Goal: Information Seeking & Learning: Check status

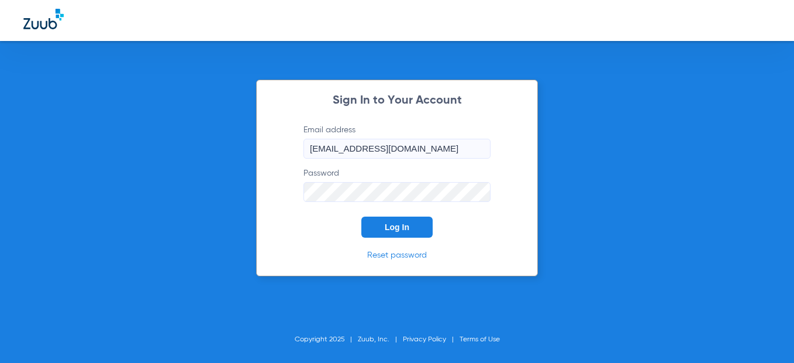
click at [385, 229] on span "Log In" at bounding box center [397, 226] width 25 height 9
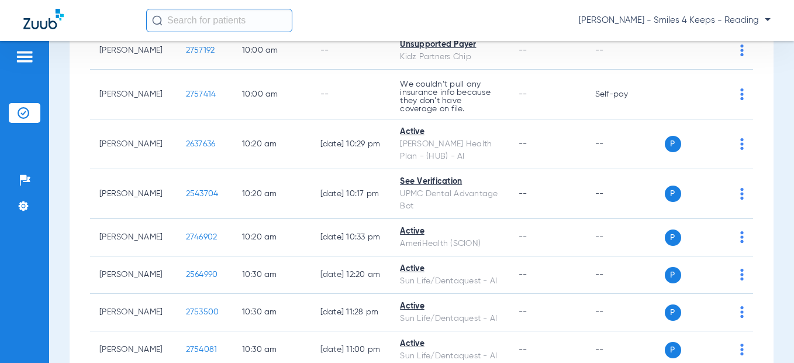
scroll to position [2691, 0]
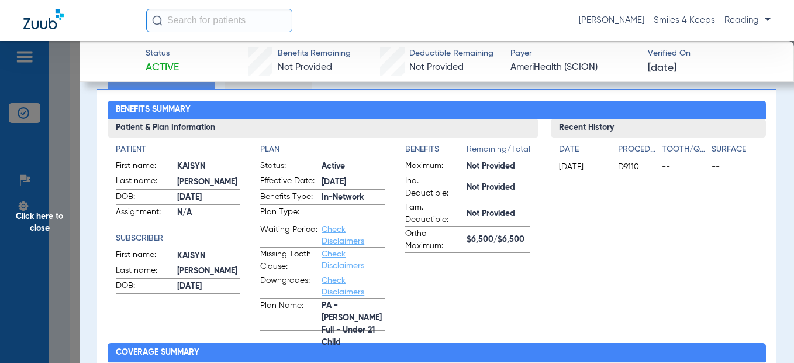
scroll to position [409, 0]
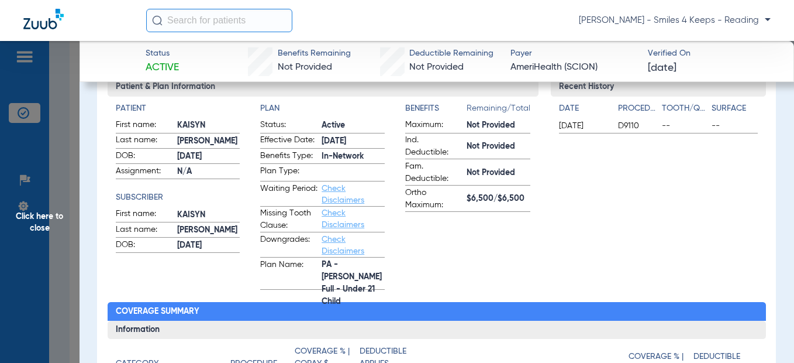
click at [62, 192] on span "Click here to close" at bounding box center [40, 222] width 80 height 363
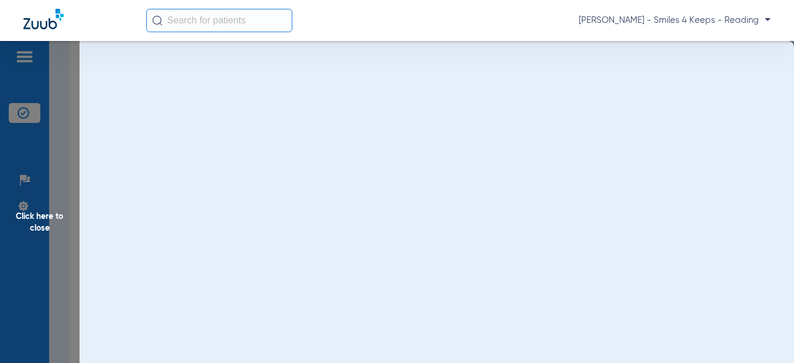
scroll to position [0, 0]
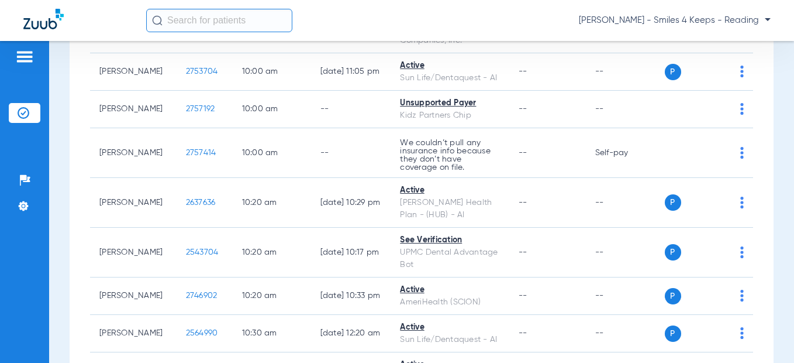
drag, startPoint x: 201, startPoint y: 135, endPoint x: 157, endPoint y: 131, distance: 44.1
copy span "2567655"
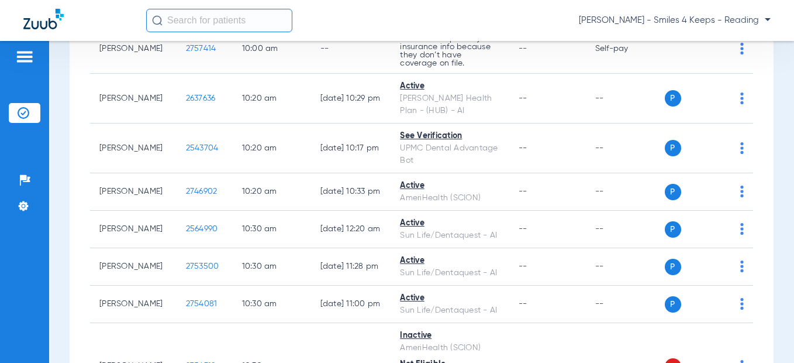
scroll to position [2808, 0]
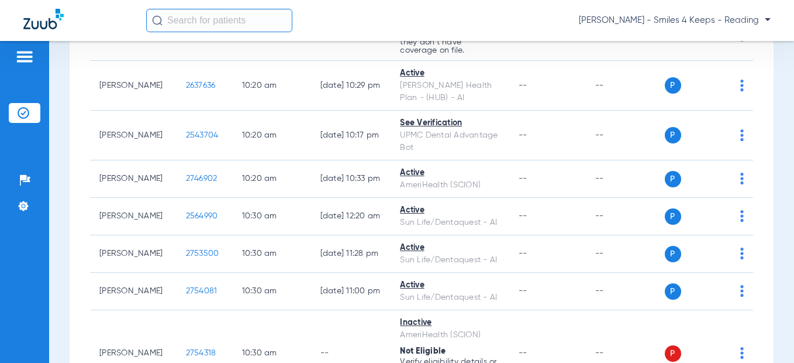
drag, startPoint x: 193, startPoint y: 133, endPoint x: 180, endPoint y: 134, distance: 13.5
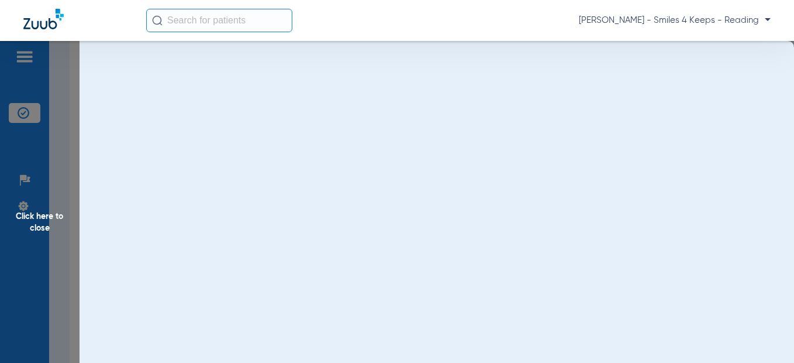
click at [199, 135] on div "Click here to close" at bounding box center [397, 222] width 794 height 363
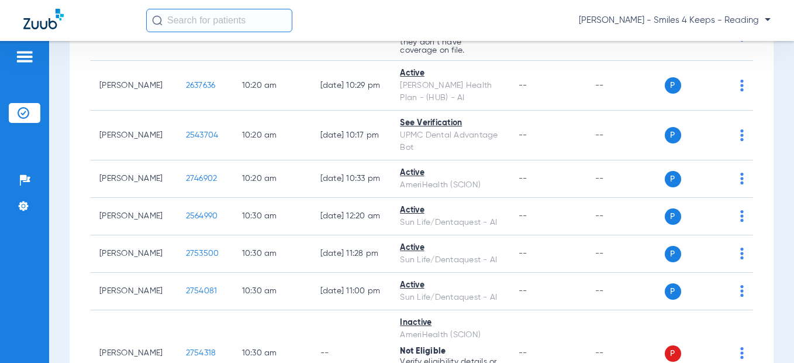
drag, startPoint x: 198, startPoint y: 136, endPoint x: 173, endPoint y: 130, distance: 26.0
copy span "2666736"
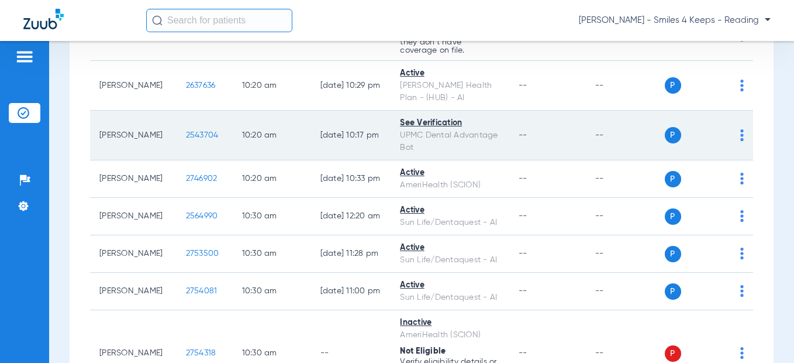
scroll to position [2983, 0]
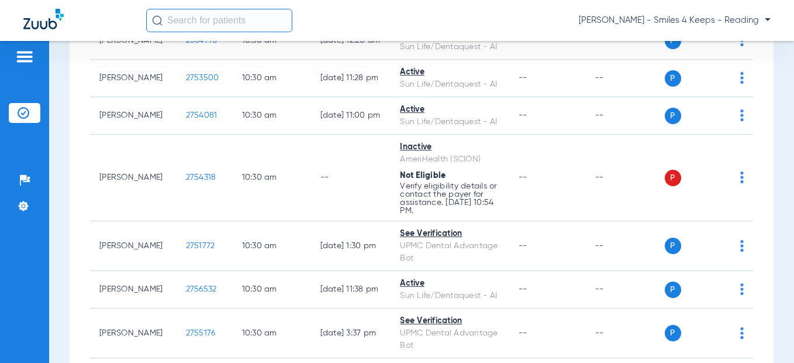
drag, startPoint x: 195, startPoint y: 122, endPoint x: 157, endPoint y: 118, distance: 37.7
drag, startPoint x: 157, startPoint y: 118, endPoint x: 202, endPoint y: 125, distance: 45.0
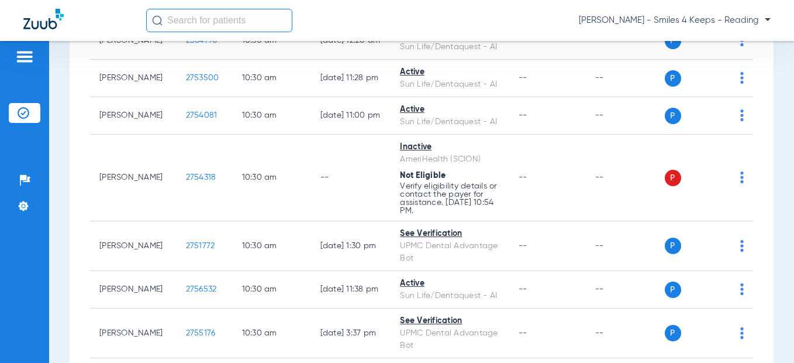
drag, startPoint x: 202, startPoint y: 125, endPoint x: 168, endPoint y: 122, distance: 34.0
copy span "2757192"
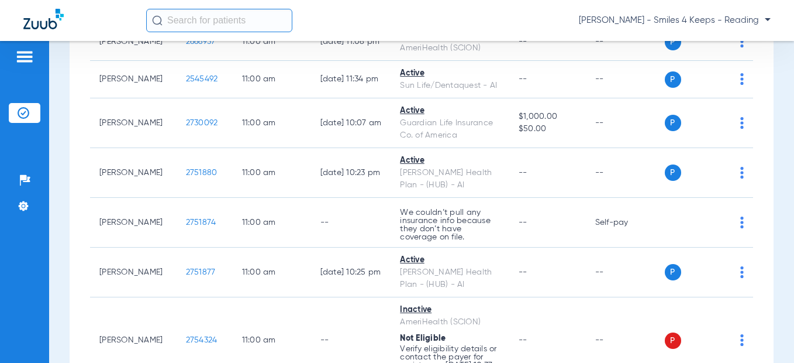
scroll to position [3393, 0]
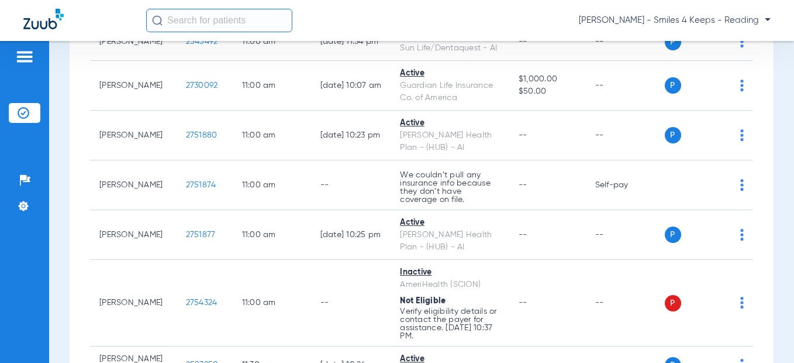
drag, startPoint x: 199, startPoint y: 106, endPoint x: 163, endPoint y: 107, distance: 36.3
copy span "2754318"
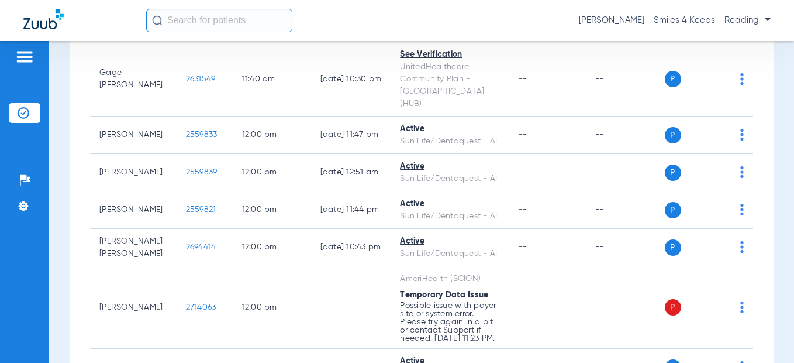
scroll to position [3919, 0]
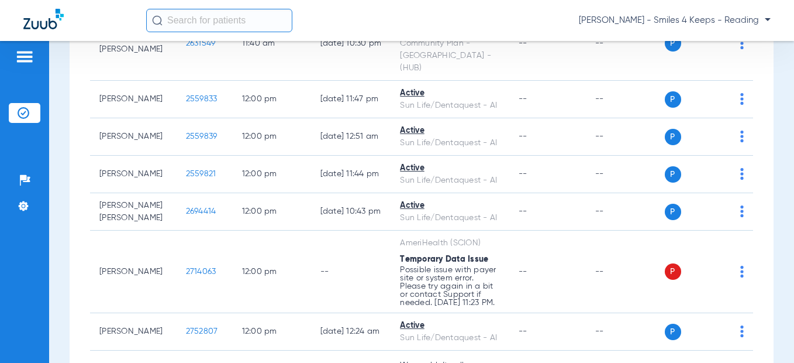
drag, startPoint x: 199, startPoint y: 137, endPoint x: 167, endPoint y: 139, distance: 32.3
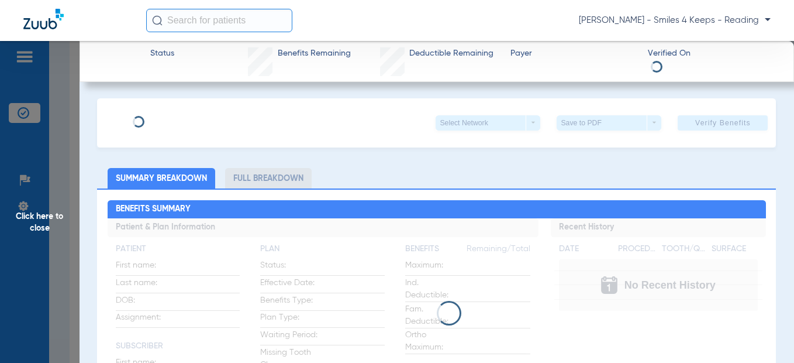
drag, startPoint x: 167, startPoint y: 139, endPoint x: 235, endPoint y: 144, distance: 68.6
click at [77, 136] on span "Click here to close" at bounding box center [40, 222] width 80 height 363
click at [61, 135] on span "Click here to close" at bounding box center [40, 222] width 80 height 363
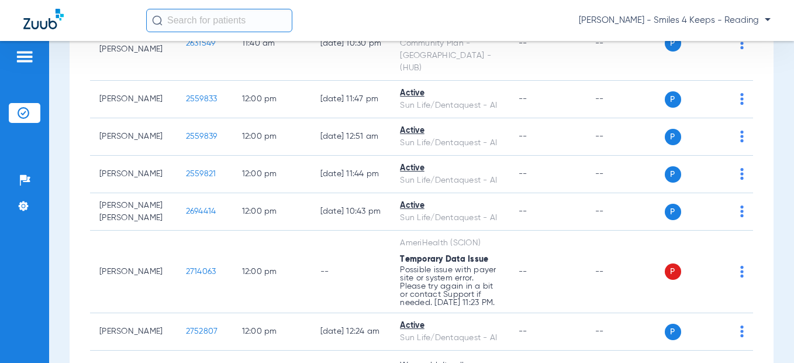
drag, startPoint x: 202, startPoint y: 145, endPoint x: 162, endPoint y: 139, distance: 40.3
drag, startPoint x: 182, startPoint y: 140, endPoint x: 189, endPoint y: 140, distance: 7.0
copy span "2754324"
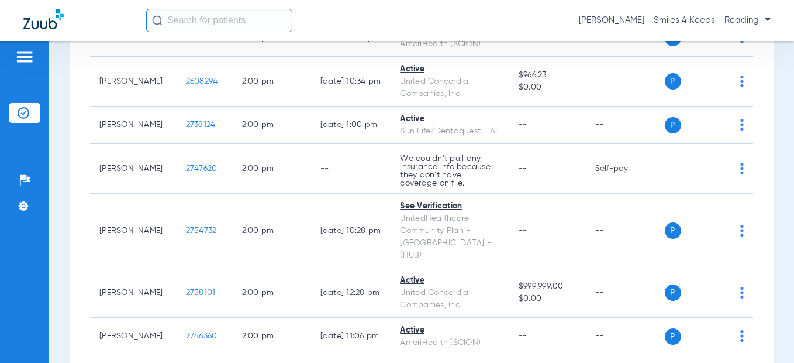
scroll to position [4446, 0]
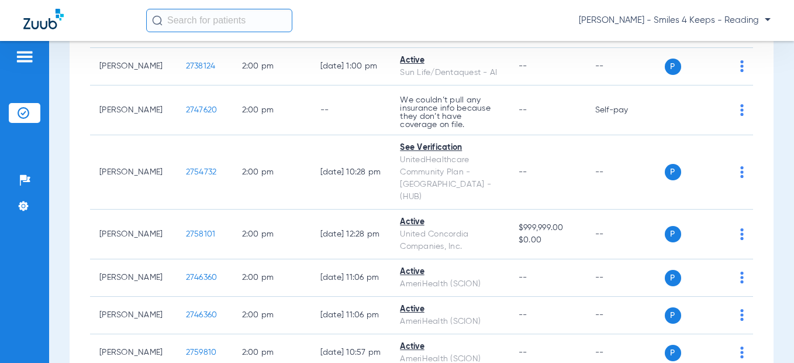
drag, startPoint x: 201, startPoint y: 152, endPoint x: 168, endPoint y: 153, distance: 32.8
copy span "2714063"
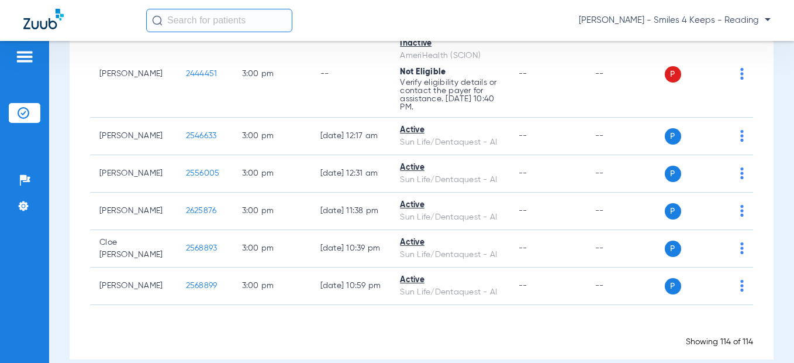
scroll to position [5498, 0]
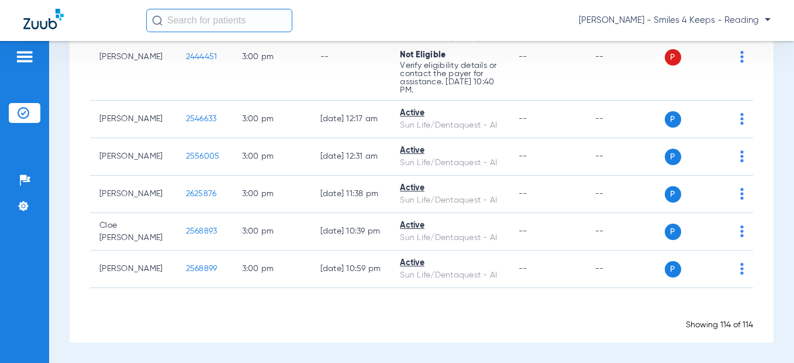
drag, startPoint x: 199, startPoint y: 122, endPoint x: 166, endPoint y: 122, distance: 33.9
copy span "2759816"
drag, startPoint x: 206, startPoint y: 176, endPoint x: 164, endPoint y: 170, distance: 42.5
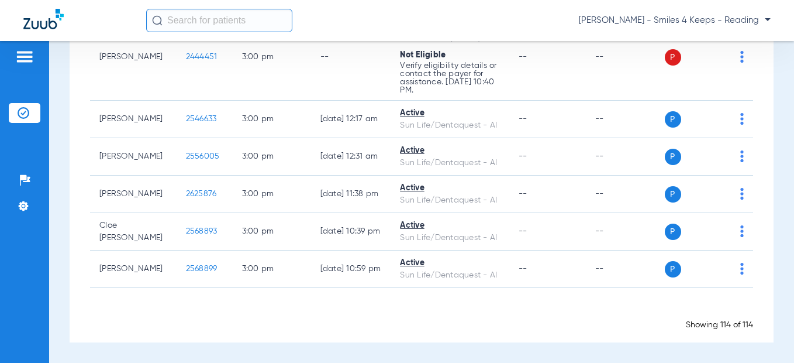
copy span "2725853"
drag, startPoint x: 180, startPoint y: 98, endPoint x: 169, endPoint y: 97, distance: 11.2
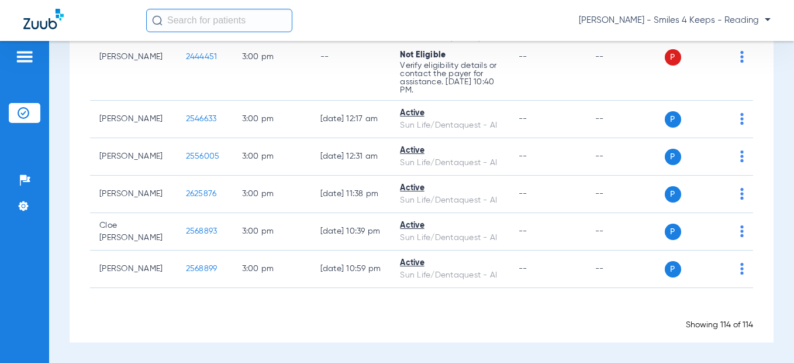
drag, startPoint x: 171, startPoint y: 95, endPoint x: 182, endPoint y: 92, distance: 11.5
copy span "2725025"
drag, startPoint x: 201, startPoint y: 249, endPoint x: 156, endPoint y: 244, distance: 45.3
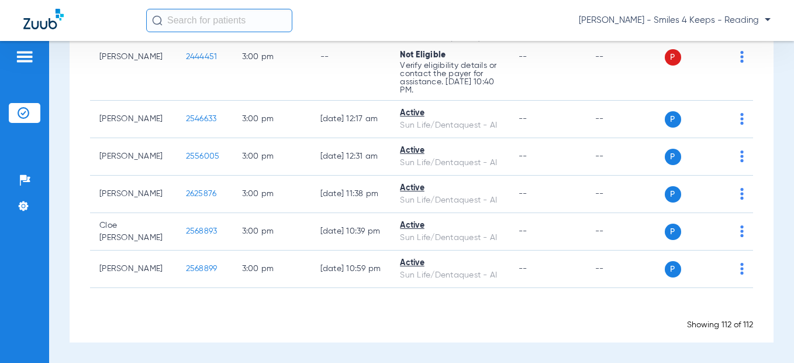
drag, startPoint x: 167, startPoint y: 246, endPoint x: 202, endPoint y: 247, distance: 34.5
drag, startPoint x: 202, startPoint y: 247, endPoint x: 168, endPoint y: 247, distance: 33.3
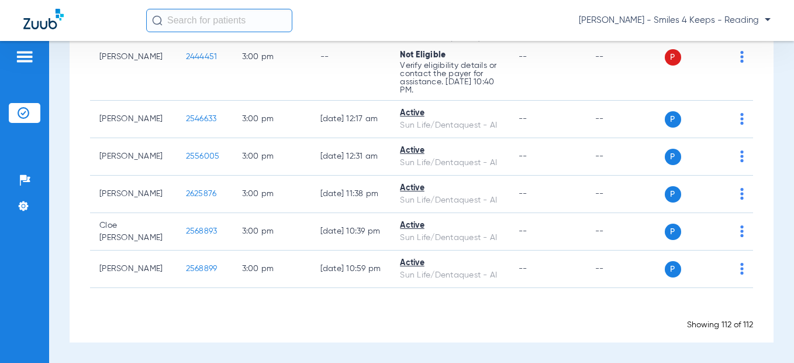
copy span "2444433"
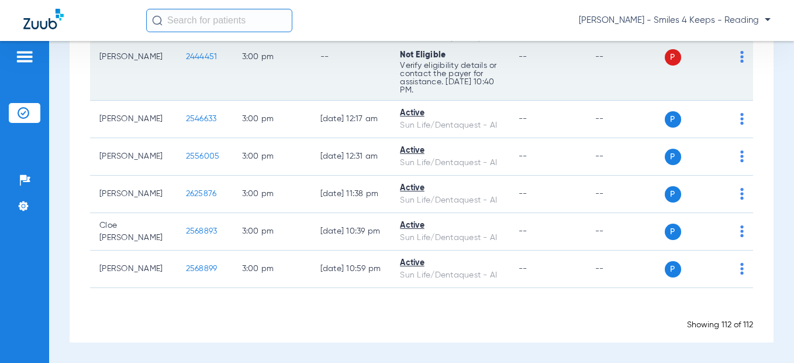
drag, startPoint x: 203, startPoint y: 158, endPoint x: 164, endPoint y: 159, distance: 39.2
click at [177, 101] on td "2444451" at bounding box center [205, 57] width 56 height 87
drag, startPoint x: 164, startPoint y: 159, endPoint x: 178, endPoint y: 157, distance: 14.1
copy span "2444451"
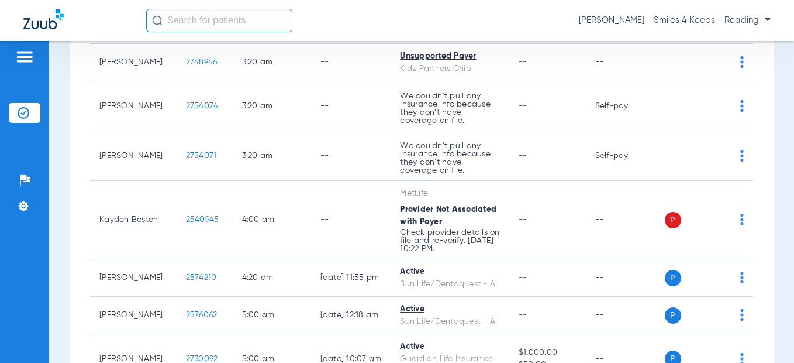
scroll to position [0, 0]
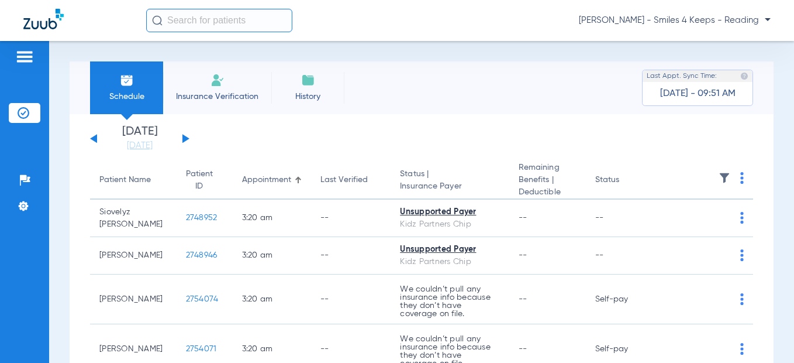
click at [185, 137] on button at bounding box center [186, 138] width 7 height 9
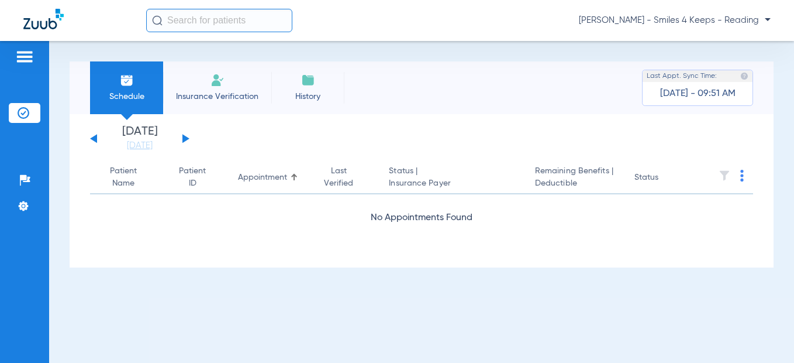
click at [185, 137] on button at bounding box center [186, 138] width 7 height 9
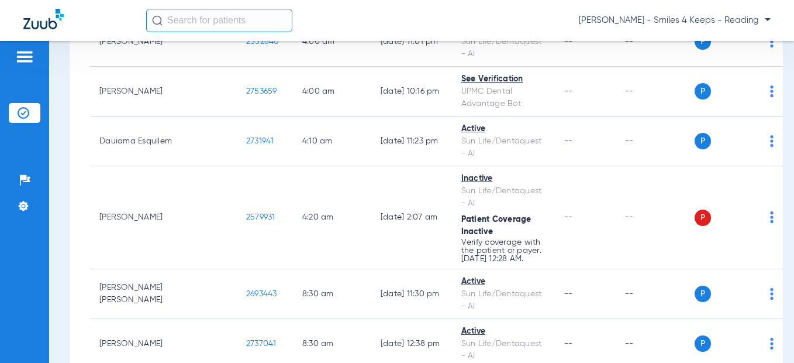
scroll to position [234, 0]
